Goal: Information Seeking & Learning: Check status

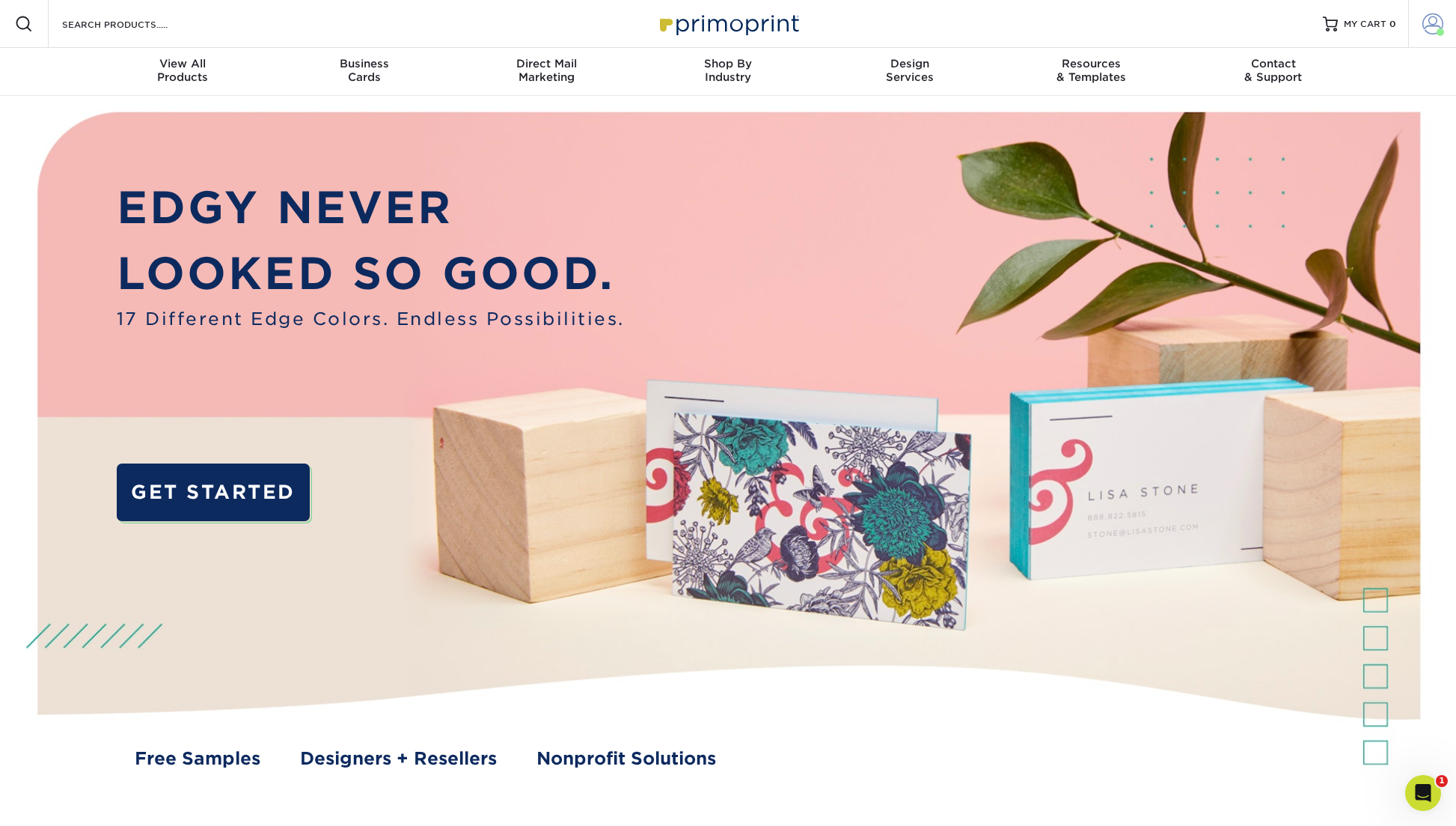
click at [1430, 20] on span at bounding box center [1432, 24] width 21 height 21
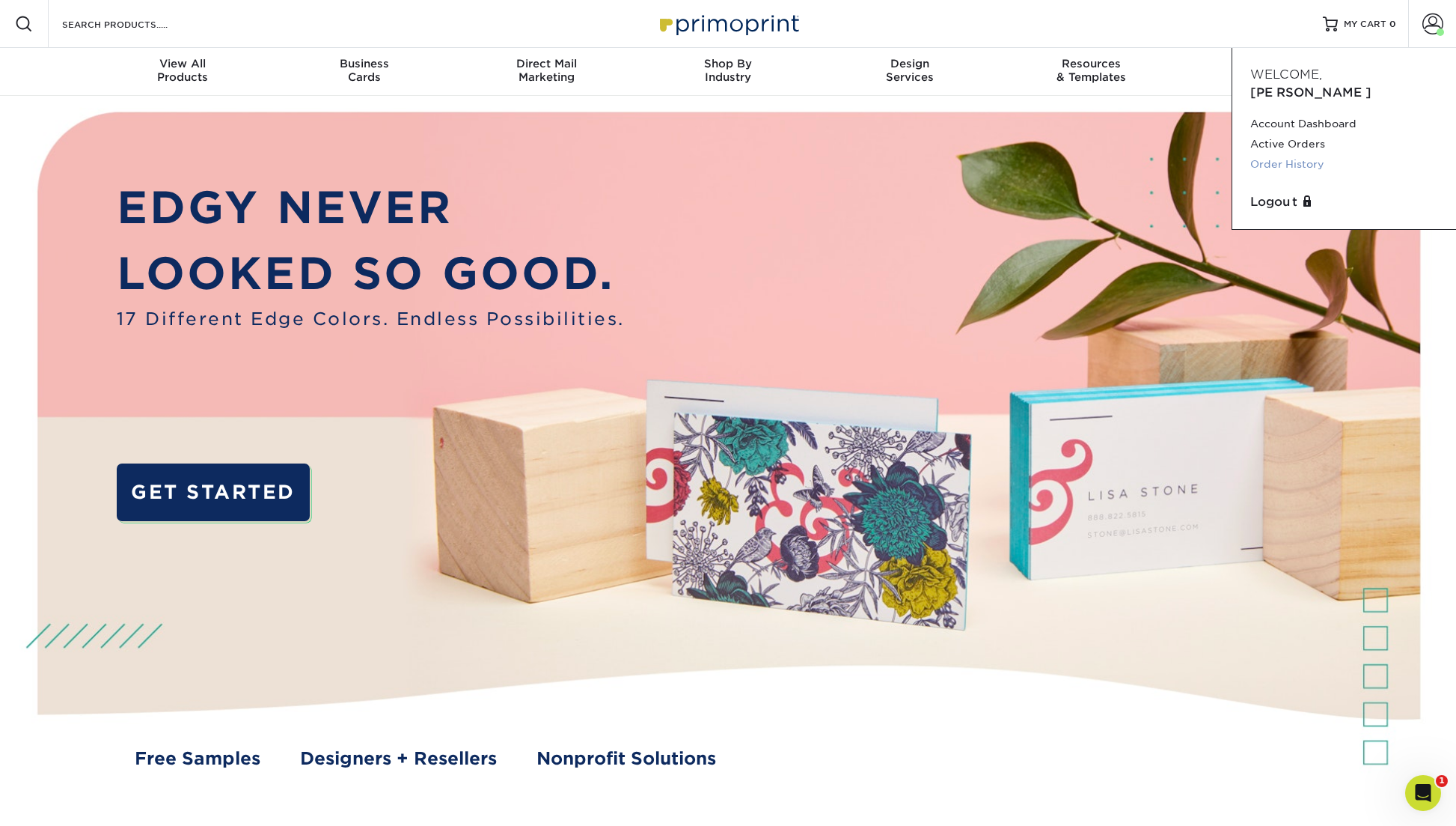
click at [1289, 154] on link "Order History" at bounding box center [1344, 164] width 188 height 20
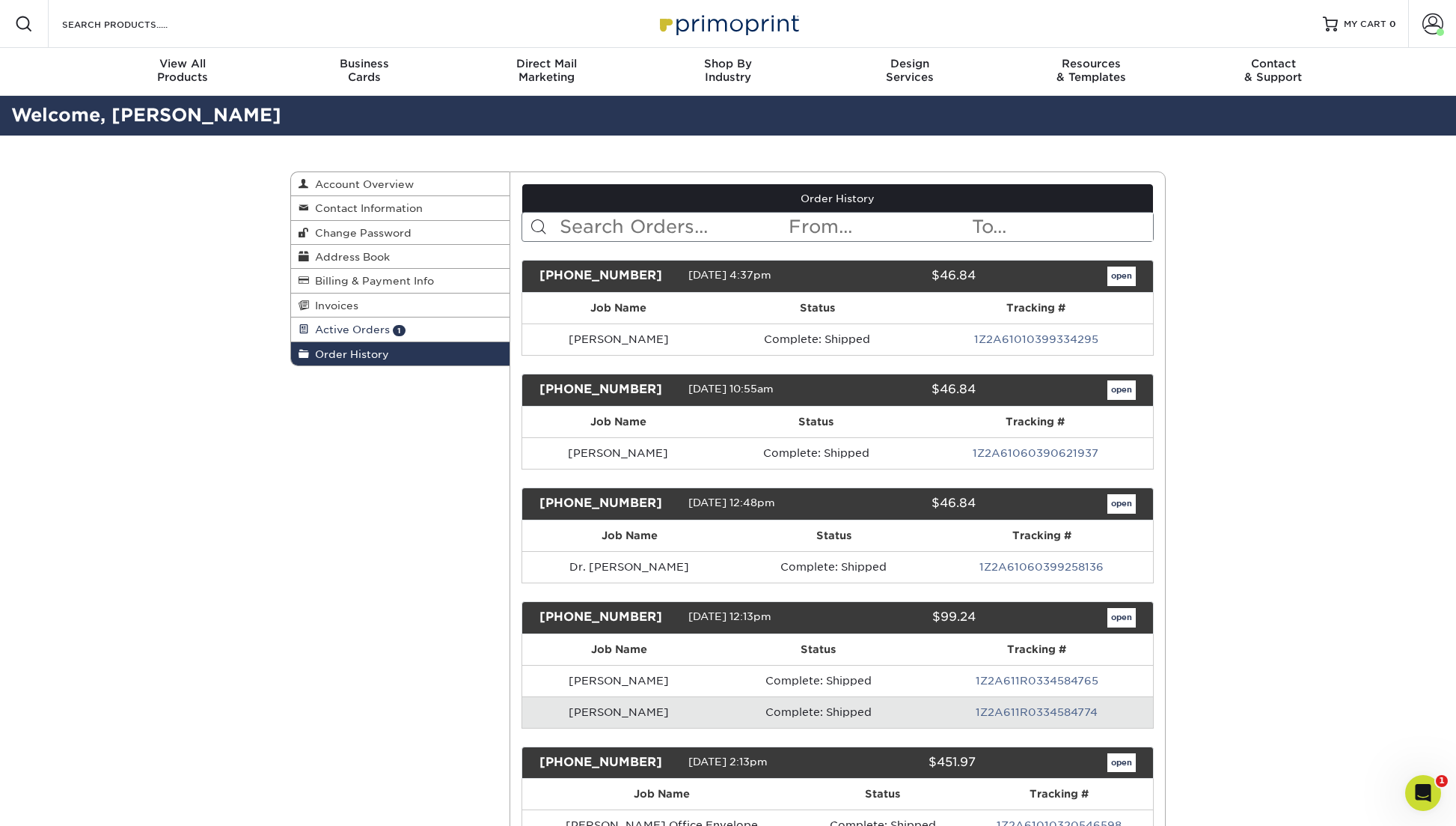
click at [361, 326] on span "Active Orders" at bounding box center [350, 329] width 81 height 12
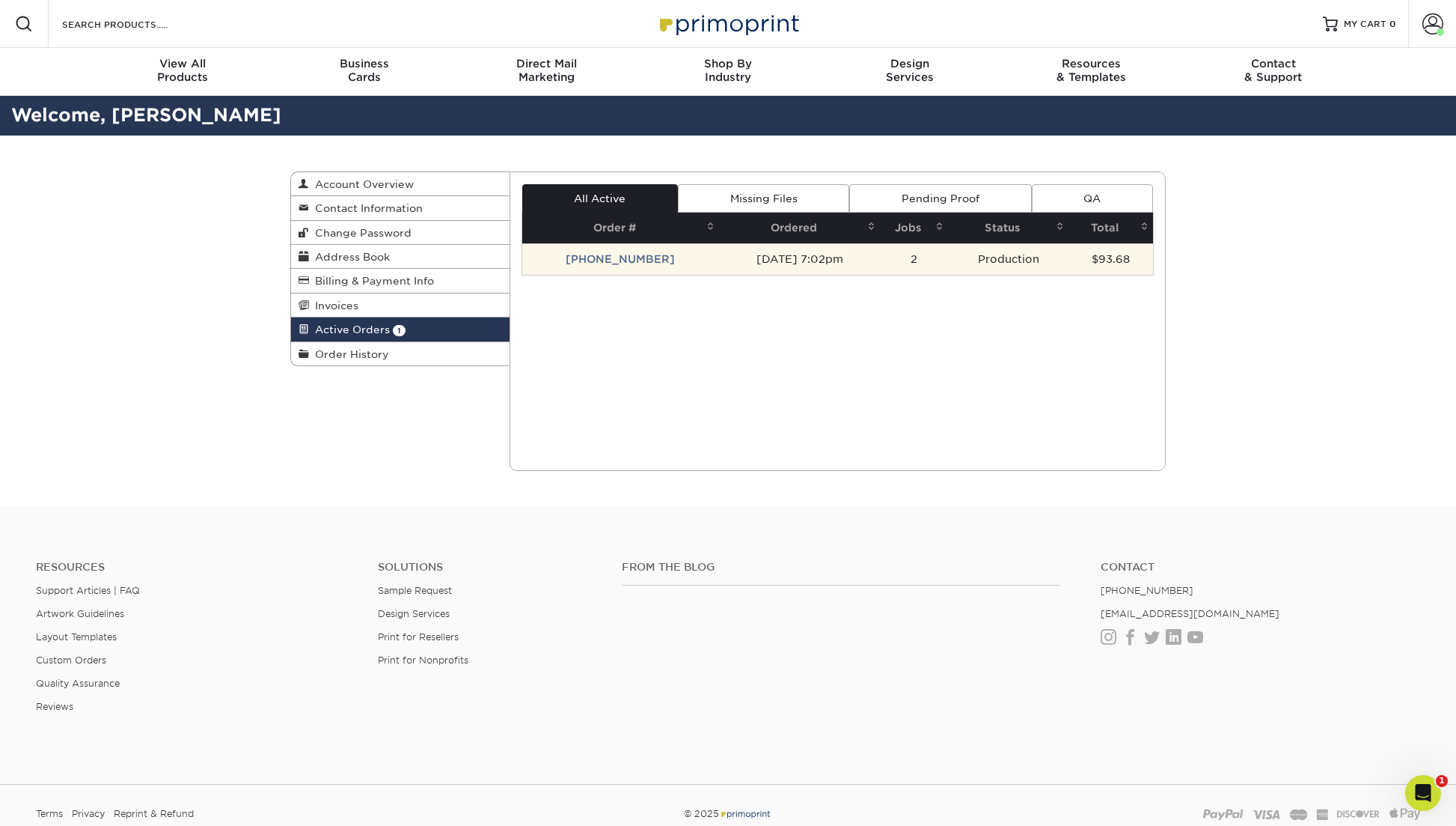
click at [618, 254] on td "[PHONE_NUMBER]" at bounding box center [620, 259] width 197 height 32
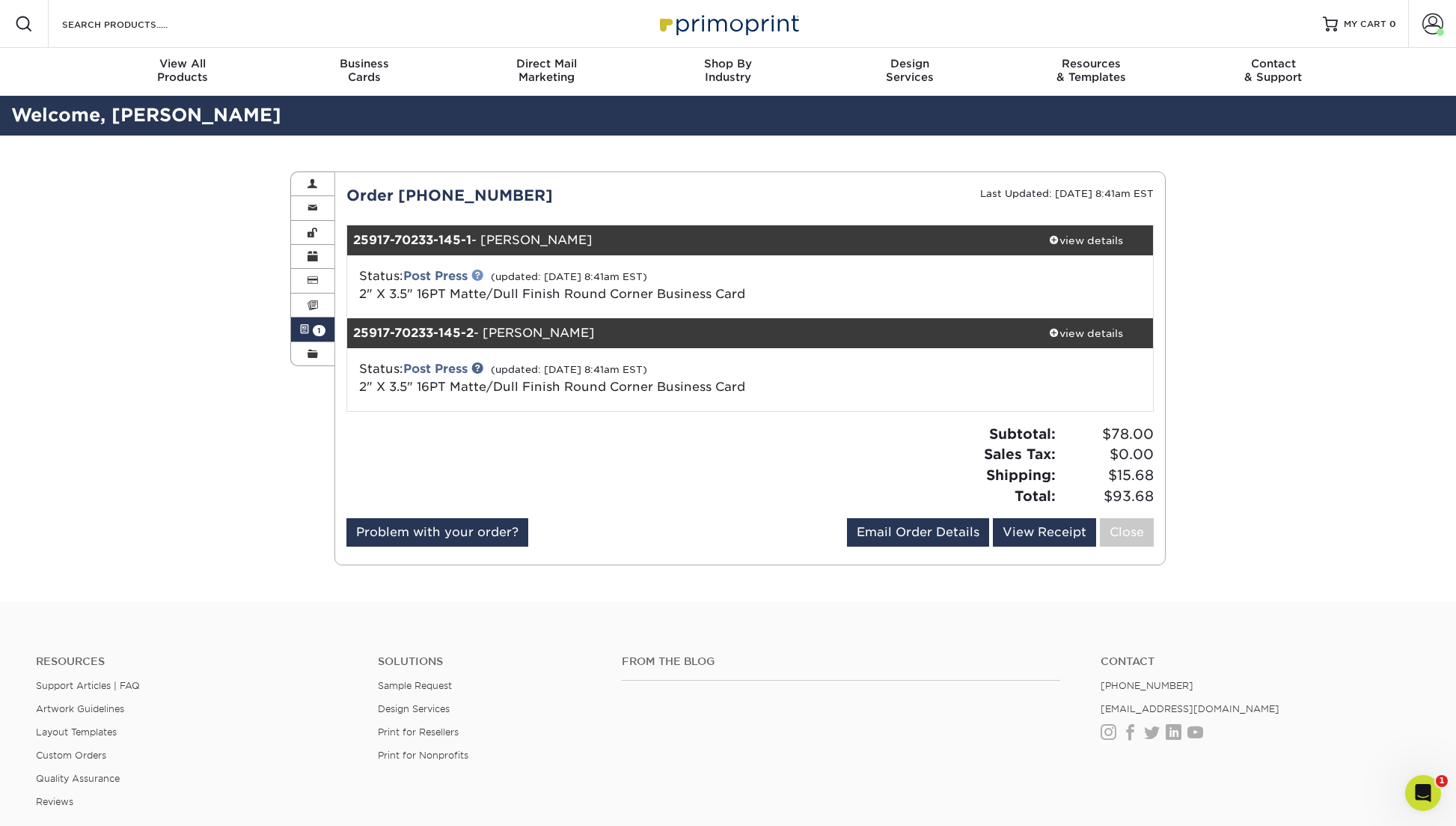
click at [481, 274] on link at bounding box center [477, 275] width 12 height 12
